Goal: Task Accomplishment & Management: Use online tool/utility

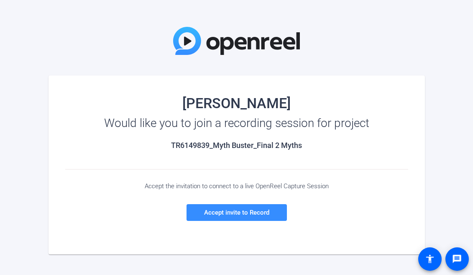
scroll to position [42, 0]
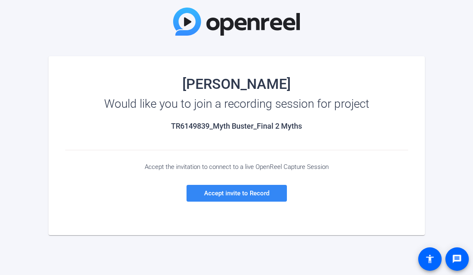
click at [223, 194] on span "Accept invite to Record" at bounding box center [236, 193] width 65 height 8
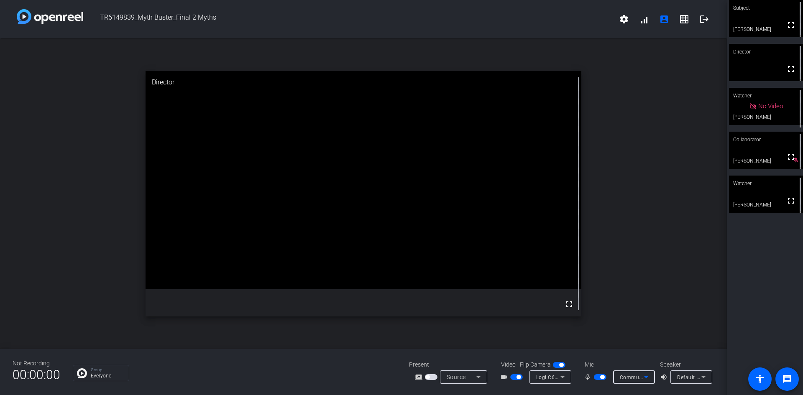
click at [477, 274] on icon at bounding box center [646, 377] width 10 height 10
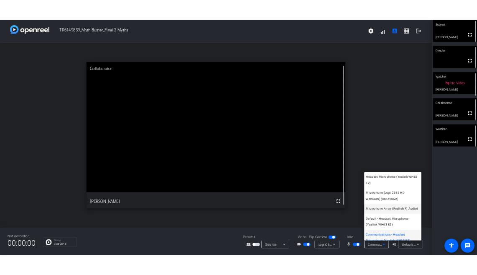
scroll to position [19, 0]
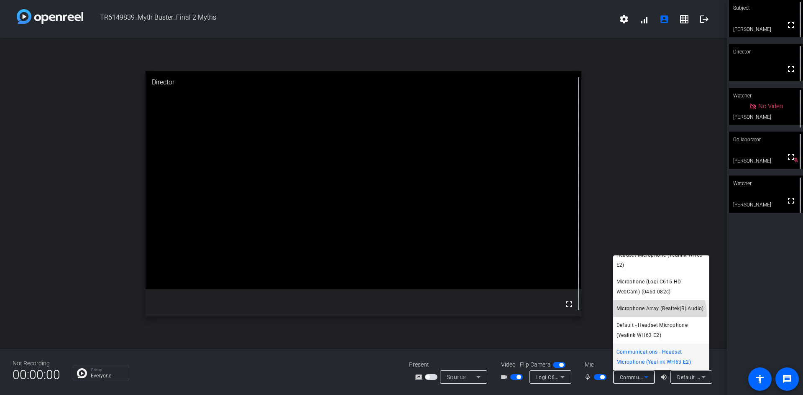
click at [477, 274] on span "Microphone Array (Realtek(R) Audio)" at bounding box center [660, 309] width 87 height 10
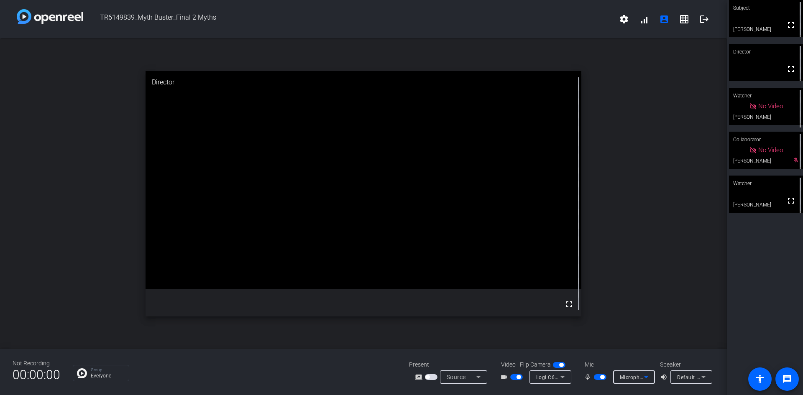
click at [477, 274] on icon at bounding box center [704, 377] width 10 height 10
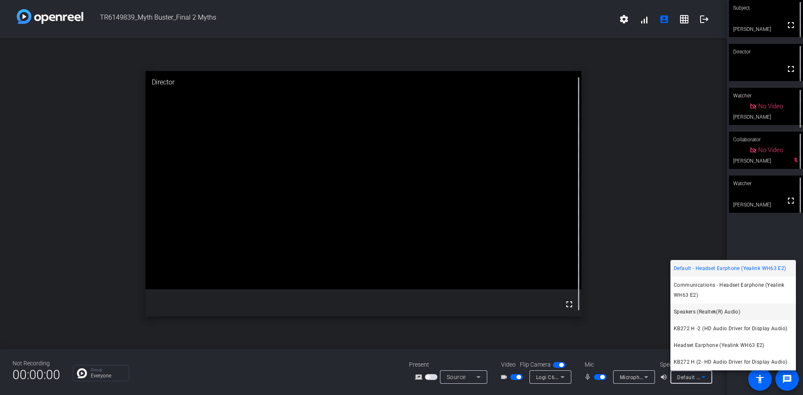
click at [477, 274] on span "Speakers (Realtek(R) Audio)" at bounding box center [707, 312] width 67 height 10
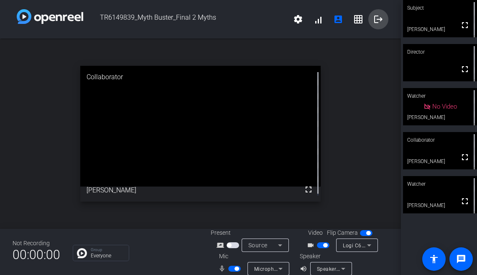
click at [377, 18] on mat-icon "logout" at bounding box center [379, 19] width 10 height 10
